Goal: Information Seeking & Learning: Learn about a topic

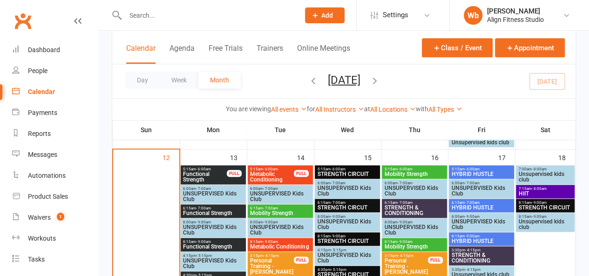
scroll to position [471, 0]
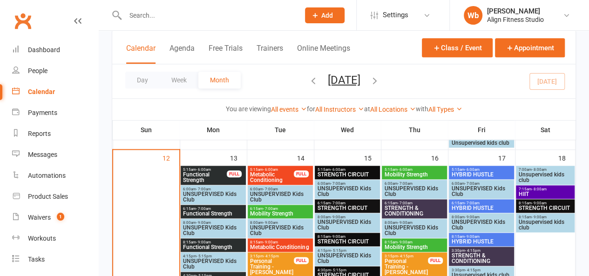
click at [216, 209] on span "6:15am - 7:00am" at bounding box center [212, 209] width 61 height 4
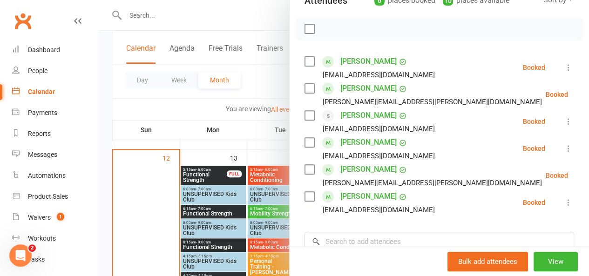
scroll to position [0, 0]
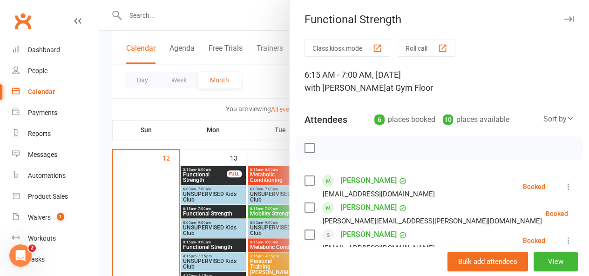
click at [564, 21] on icon "button" at bounding box center [569, 19] width 10 height 6
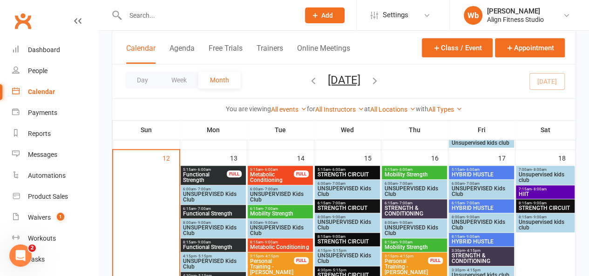
click at [229, 177] on div "FULL" at bounding box center [234, 173] width 15 height 7
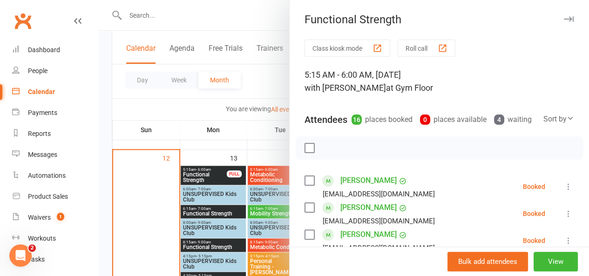
click at [564, 19] on icon "button" at bounding box center [569, 19] width 10 height 6
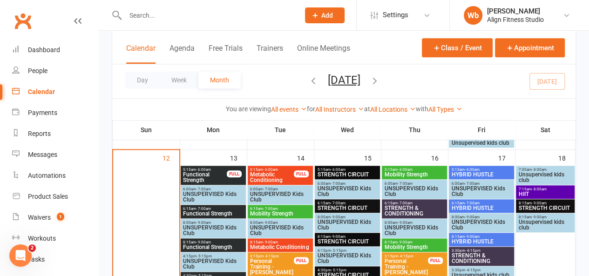
click at [224, 241] on span "8:15am - 9:00am" at bounding box center [212, 242] width 61 height 4
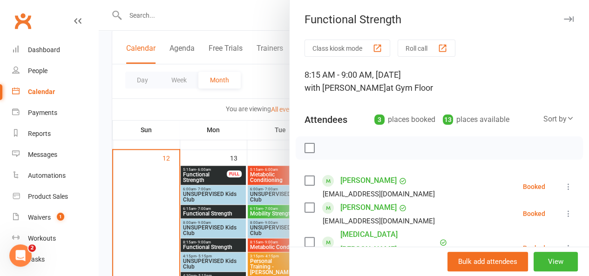
click at [554, 12] on div "Functional Strength Class kiosk mode Roll call 8:15 AM - 9:00 AM, [DATE] with […" at bounding box center [439, 138] width 300 height 276
click at [564, 19] on icon "button" at bounding box center [569, 19] width 10 height 6
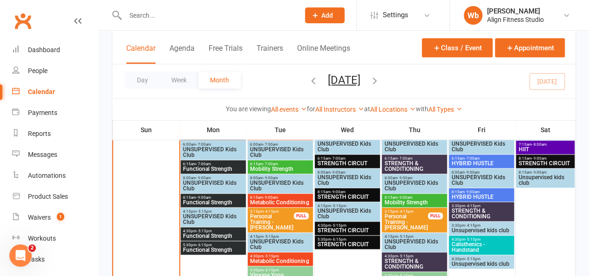
scroll to position [517, 0]
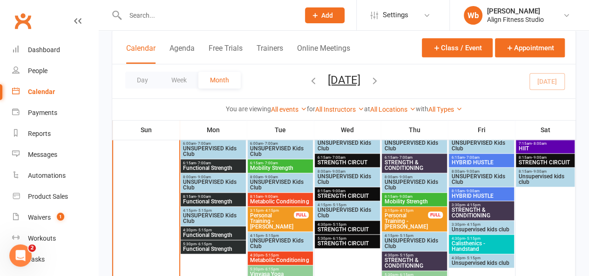
click at [205, 232] on span "Functional Strength" at bounding box center [212, 235] width 61 height 6
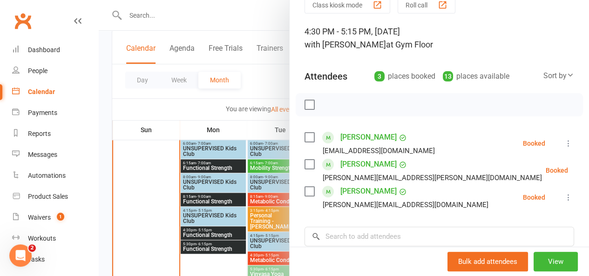
scroll to position [0, 0]
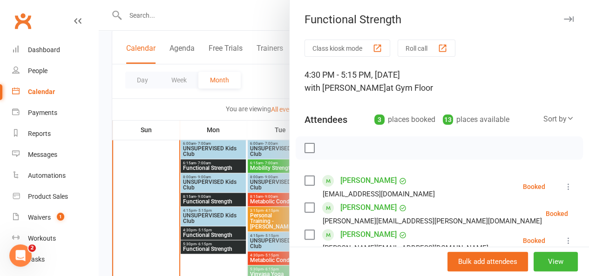
click at [563, 22] on button "button" at bounding box center [568, 18] width 11 height 11
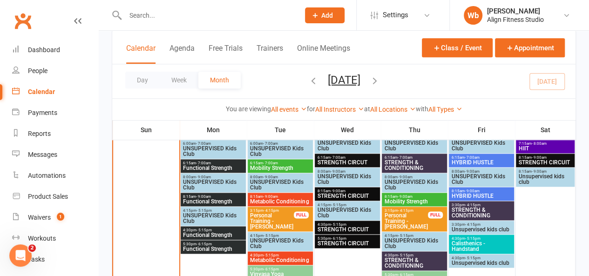
scroll to position [577, 0]
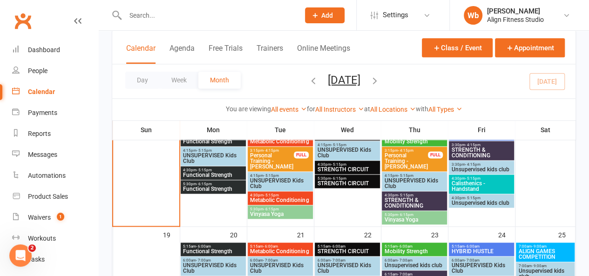
click at [351, 164] on span "4:30pm - 5:15pm" at bounding box center [346, 164] width 61 height 4
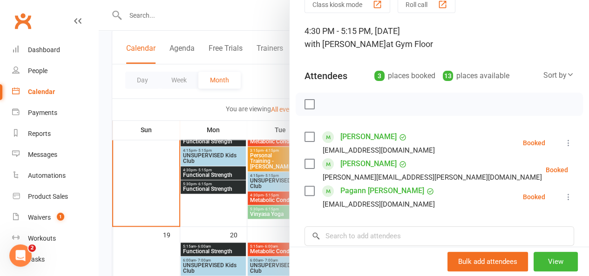
scroll to position [0, 0]
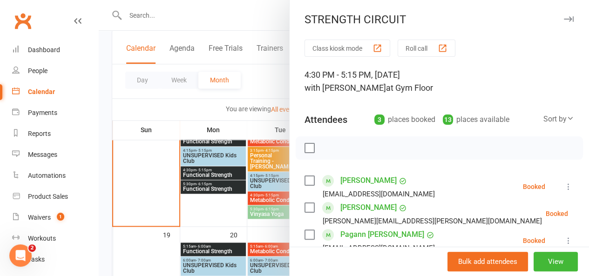
click at [564, 20] on icon "button" at bounding box center [569, 19] width 10 height 6
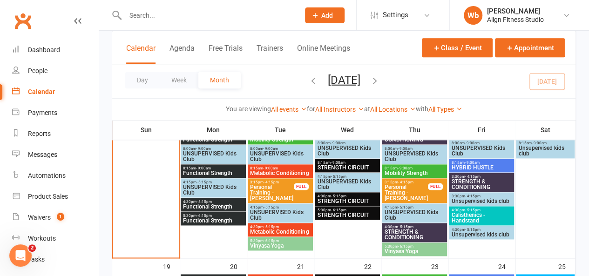
scroll to position [543, 0]
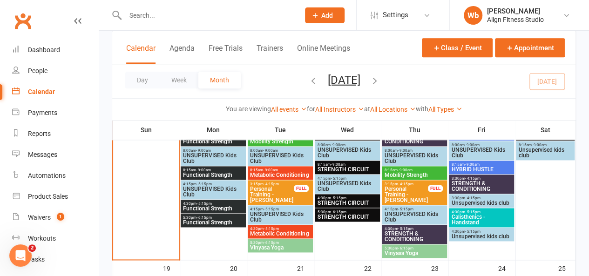
click at [469, 181] on span "STRENGTH & CONDITIONING" at bounding box center [480, 186] width 61 height 11
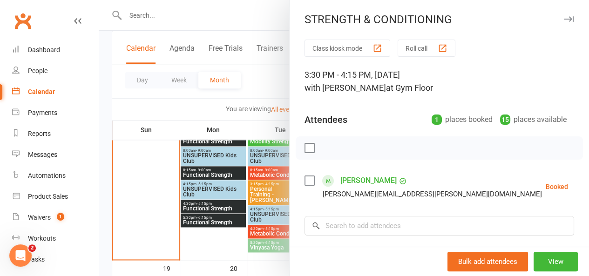
click at [559, 5] on div "STRENGTH & CONDITIONING Class kiosk mode Roll call 3:30 PM - 4:15 PM, [DATE] wi…" at bounding box center [439, 138] width 300 height 276
click at [564, 17] on icon "button" at bounding box center [569, 19] width 10 height 6
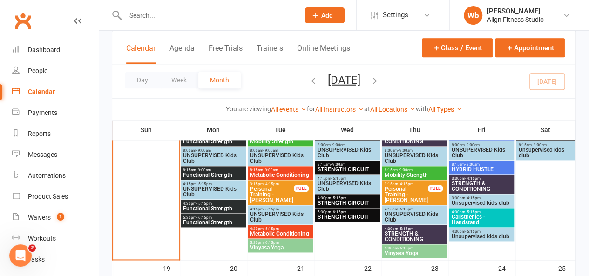
click at [486, 211] on span "4:30pm - 5:15pm" at bounding box center [480, 212] width 61 height 4
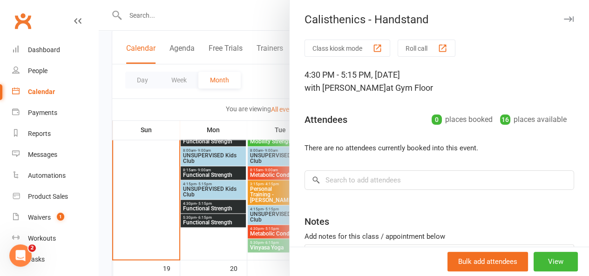
click at [564, 20] on icon "button" at bounding box center [569, 19] width 10 height 6
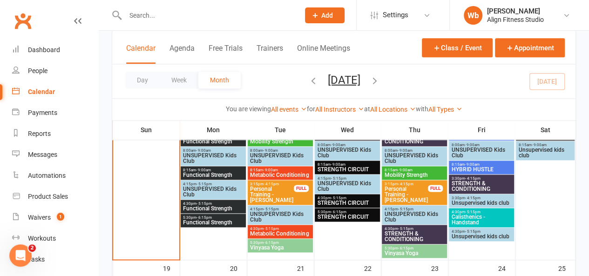
click at [411, 233] on span "STRENGTH & CONDITIONING" at bounding box center [413, 236] width 61 height 11
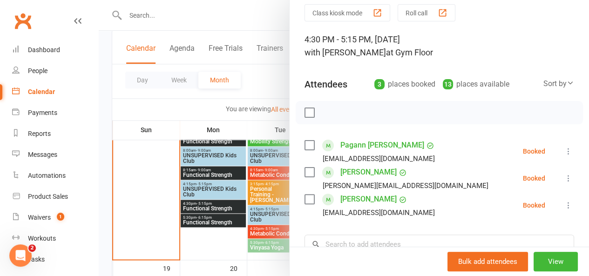
scroll to position [0, 0]
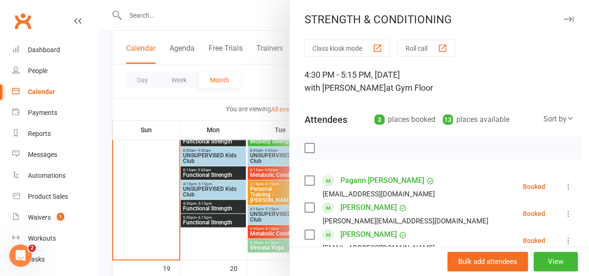
click at [564, 18] on icon "button" at bounding box center [569, 19] width 10 height 6
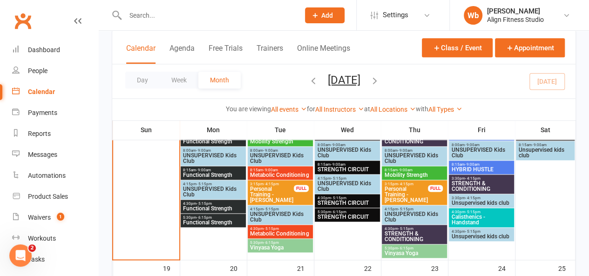
scroll to position [478, 0]
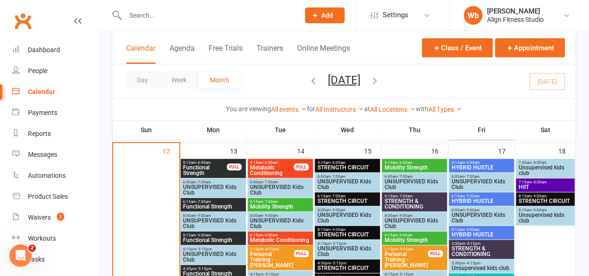
click at [537, 198] on span "STRENGTH CIRCUIT" at bounding box center [545, 201] width 54 height 6
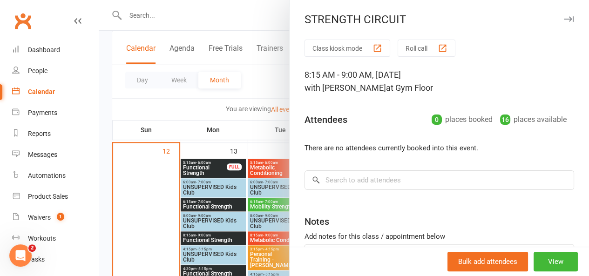
click at [564, 21] on icon "button" at bounding box center [569, 19] width 10 height 6
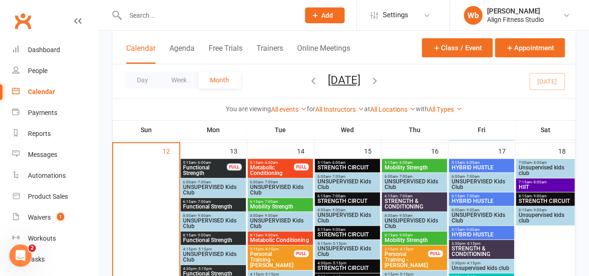
click at [546, 178] on div "7:15am - 8:00am HIIT" at bounding box center [545, 184] width 58 height 13
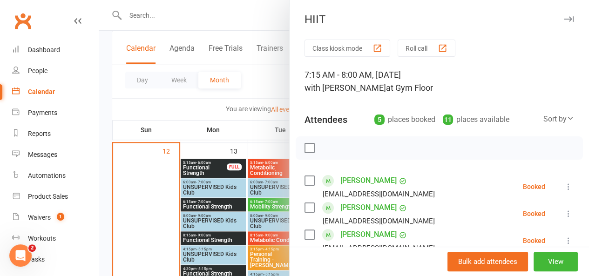
click at [564, 18] on icon "button" at bounding box center [569, 19] width 10 height 6
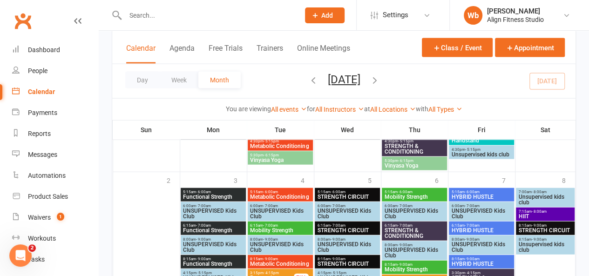
scroll to position [984, 0]
